Goal: Find specific page/section: Find specific page/section

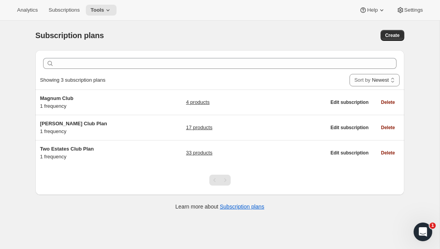
click at [106, 11] on icon at bounding box center [107, 10] width 3 height 2
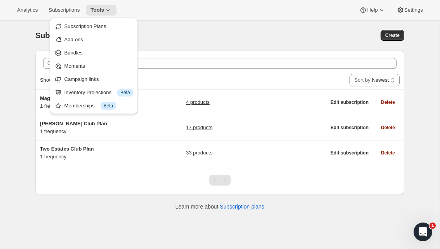
click at [77, 51] on span "Bundles" at bounding box center [73, 53] width 18 height 6
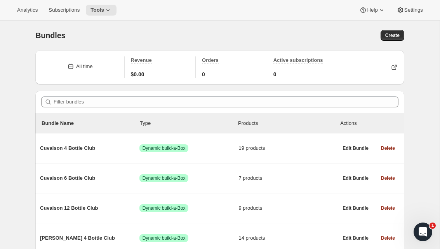
click at [66, 7] on span "Subscriptions" at bounding box center [64, 10] width 31 height 6
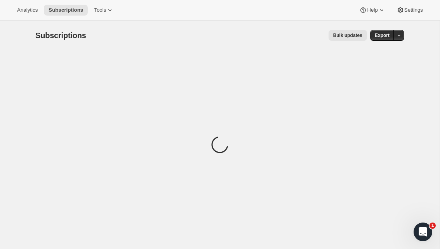
click at [26, 7] on span "Analytics" at bounding box center [27, 10] width 21 height 6
